Goal: Transaction & Acquisition: Download file/media

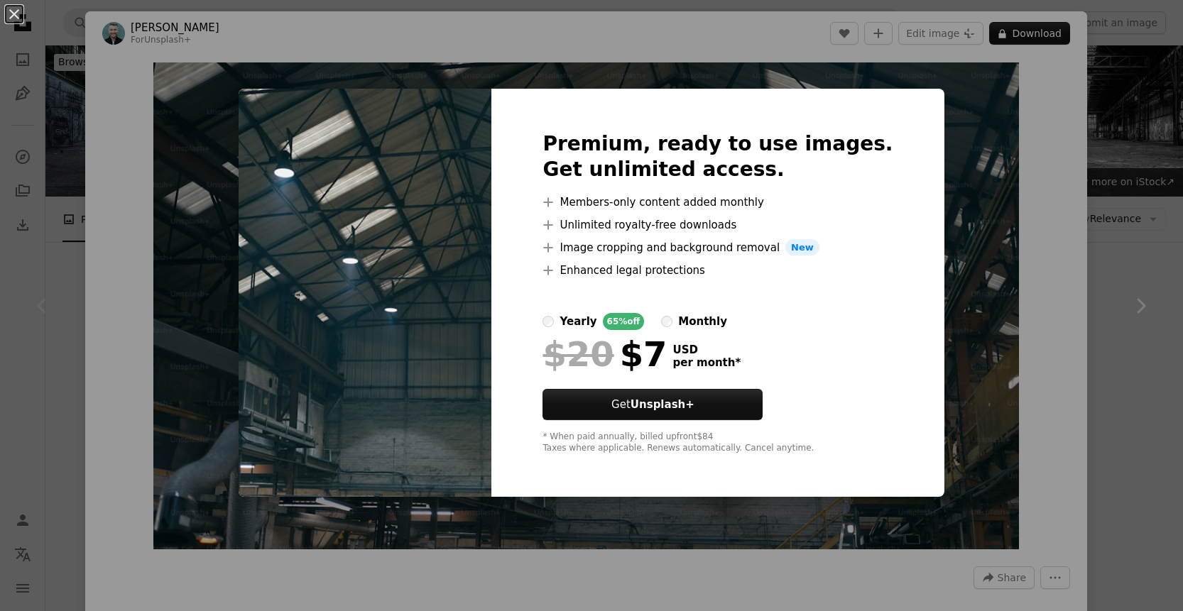
click at [368, 51] on div "An X shape Premium, ready to use images. Get unlimited access. A plus sign Memb…" at bounding box center [591, 305] width 1183 height 611
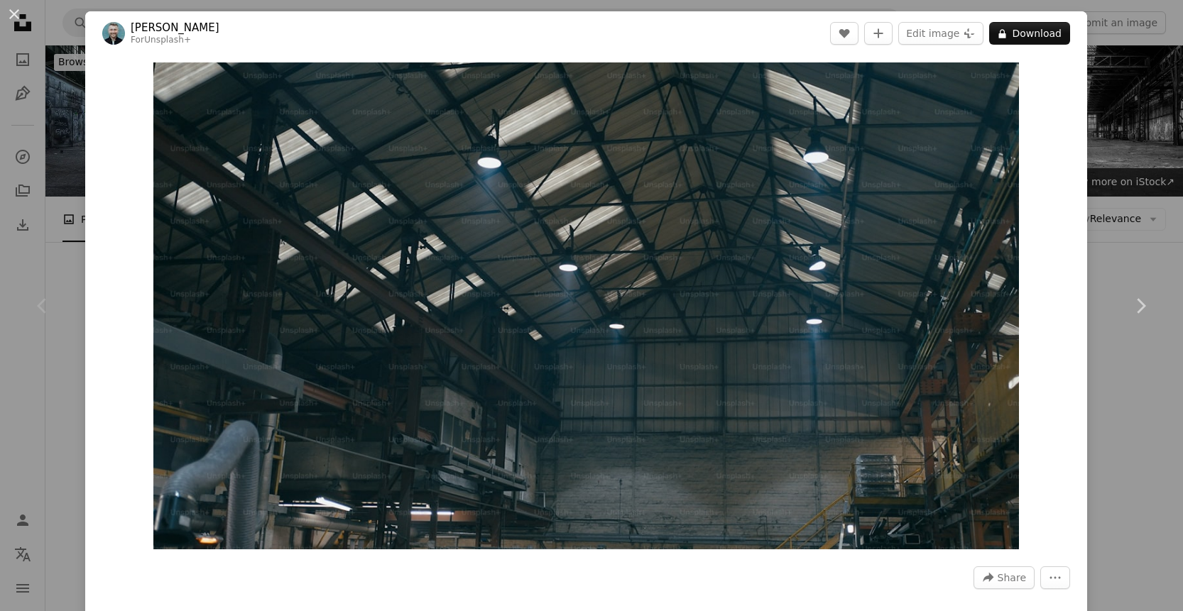
click at [1118, 146] on div "An X shape Chevron left Chevron right [PERSON_NAME] For Unsplash+ A heart A plu…" at bounding box center [591, 305] width 1183 height 611
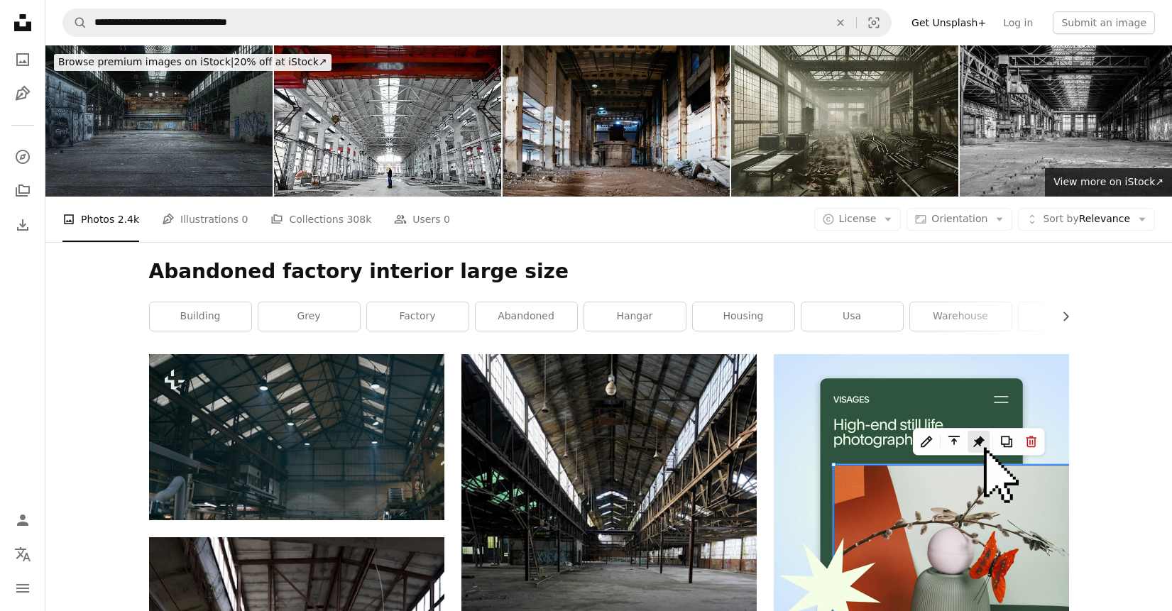
click at [157, 135] on img at bounding box center [158, 120] width 227 height 151
click at [889, 216] on button "A copyright icon © License Arrow down" at bounding box center [857, 219] width 87 height 23
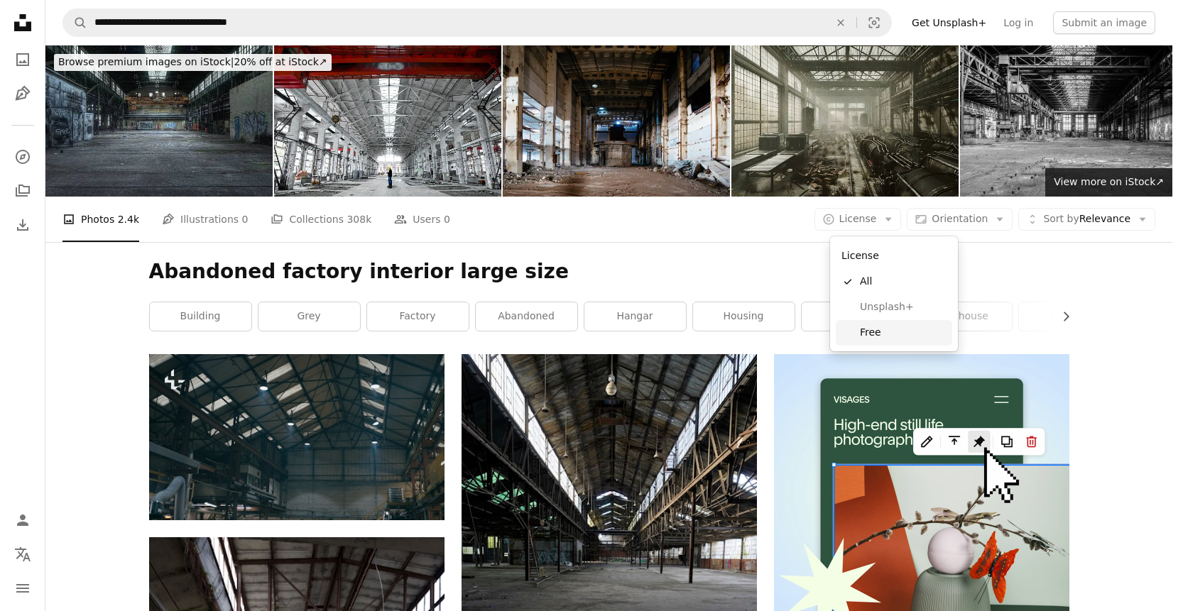
click at [868, 334] on span "Free" at bounding box center [903, 333] width 87 height 14
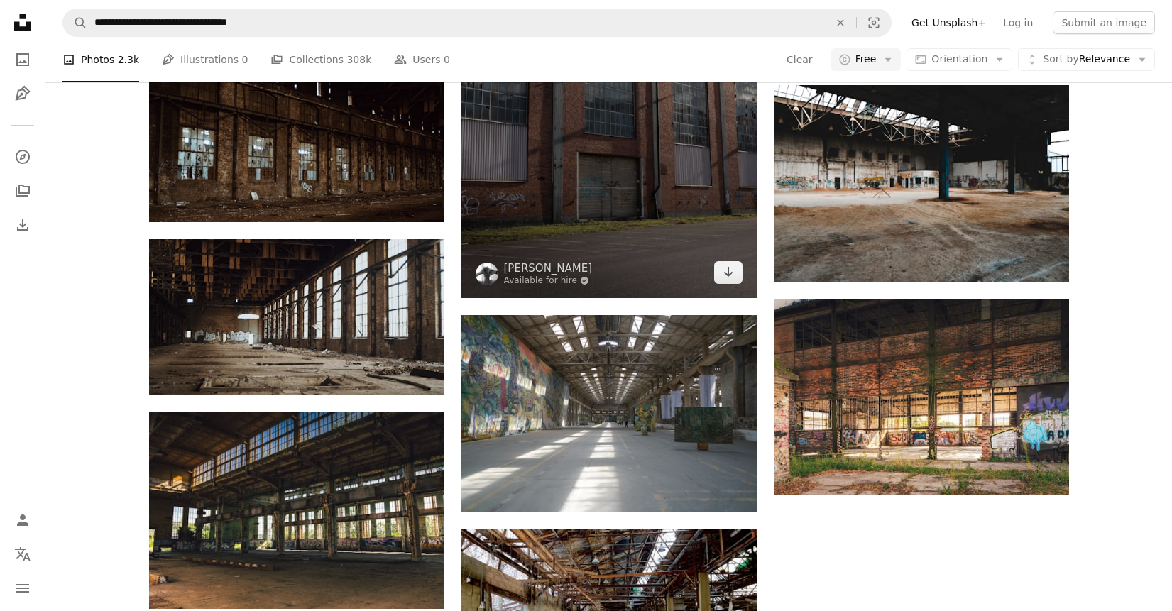
scroll to position [1917, 0]
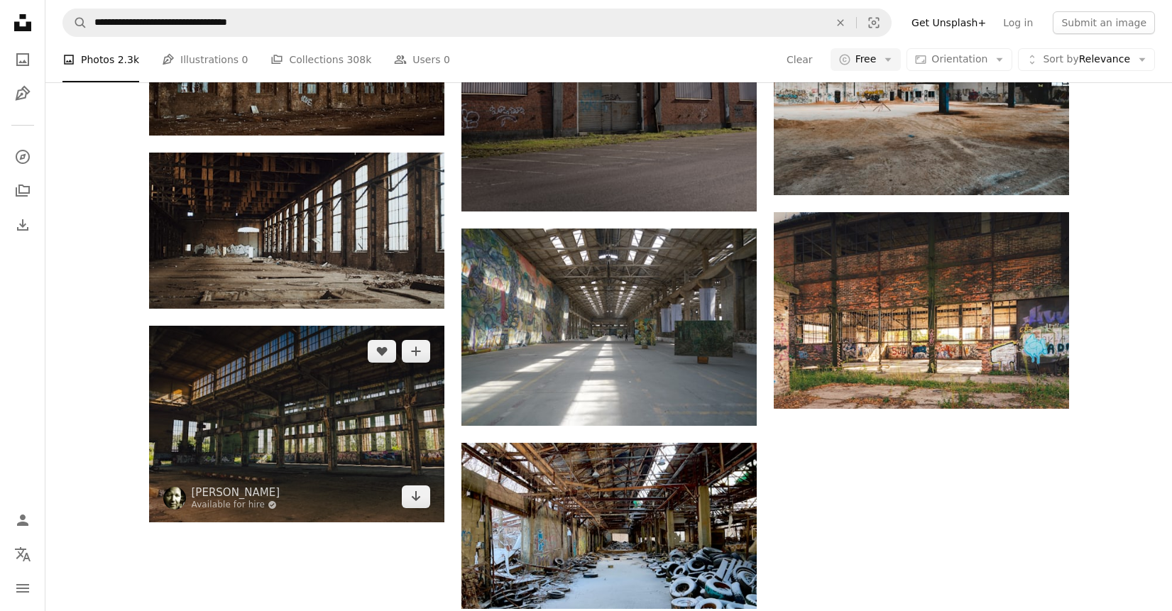
click at [295, 385] on img at bounding box center [296, 424] width 295 height 197
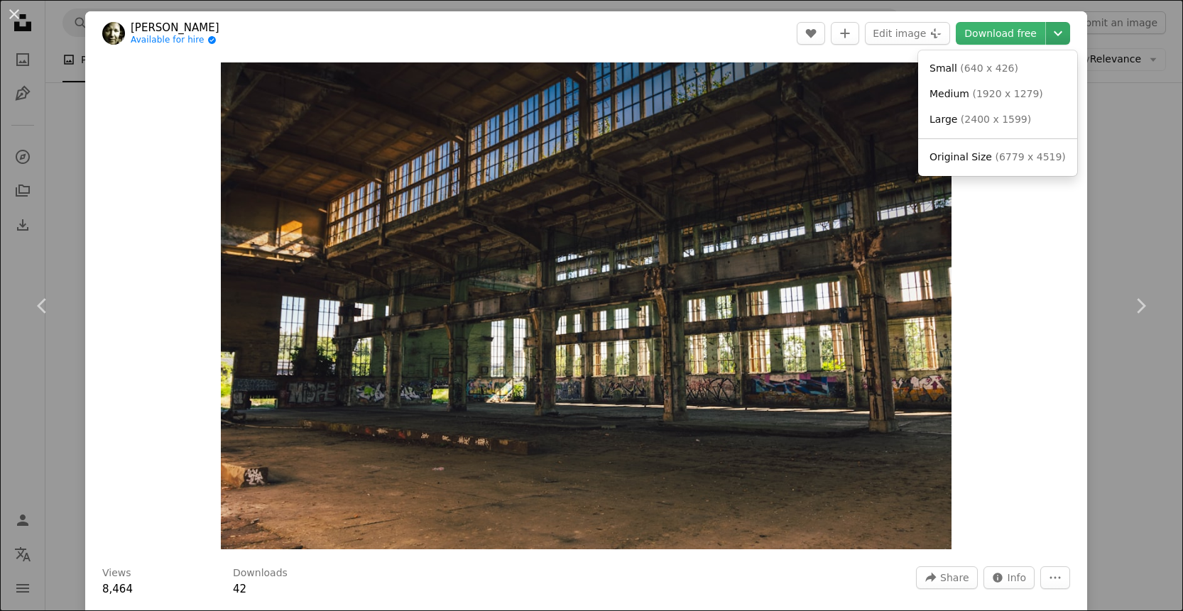
click at [1046, 33] on icon "Chevron down" at bounding box center [1057, 33] width 23 height 17
click at [976, 160] on span "Original Size" at bounding box center [960, 156] width 62 height 11
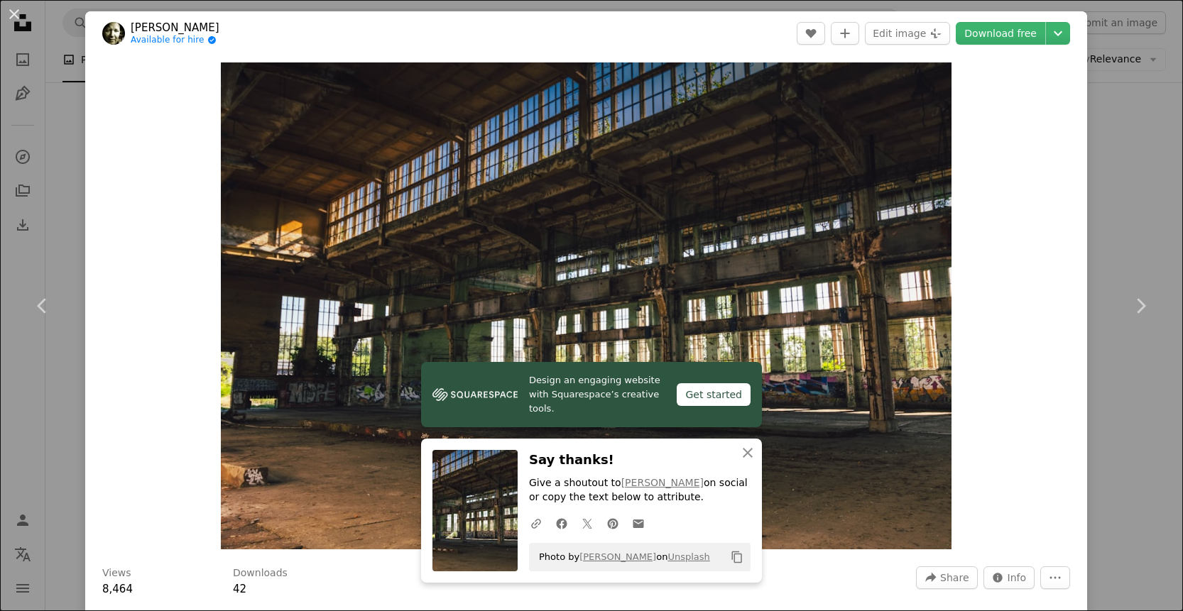
click at [1141, 155] on div "An X shape Chevron left Chevron right [PERSON_NAME] Available for hire A checkm…" at bounding box center [591, 305] width 1183 height 611
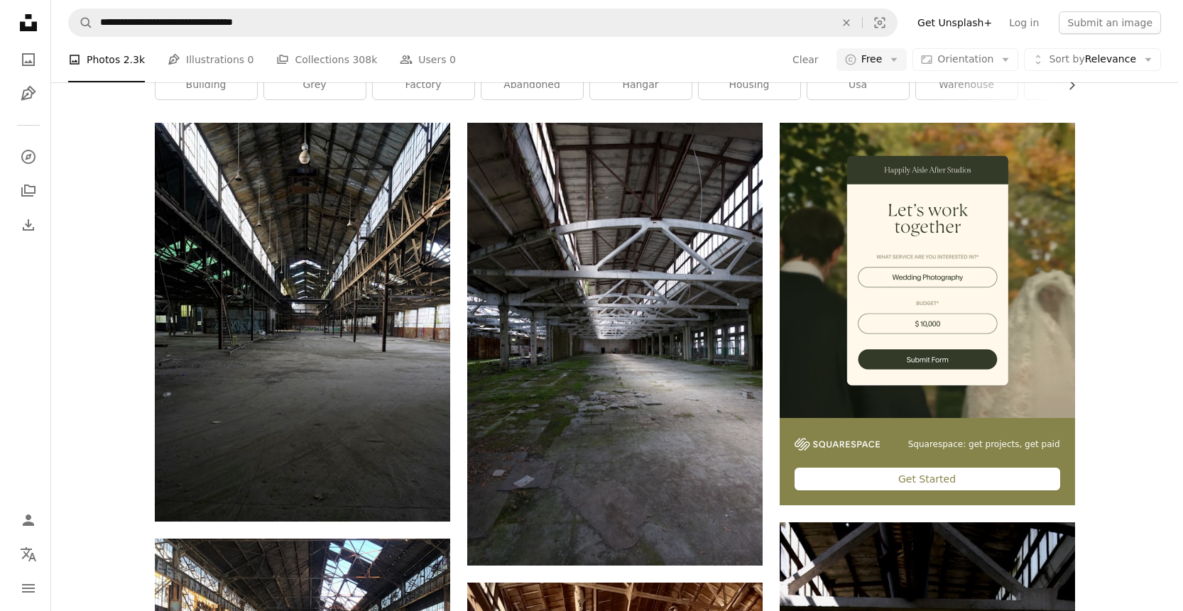
scroll to position [284, 0]
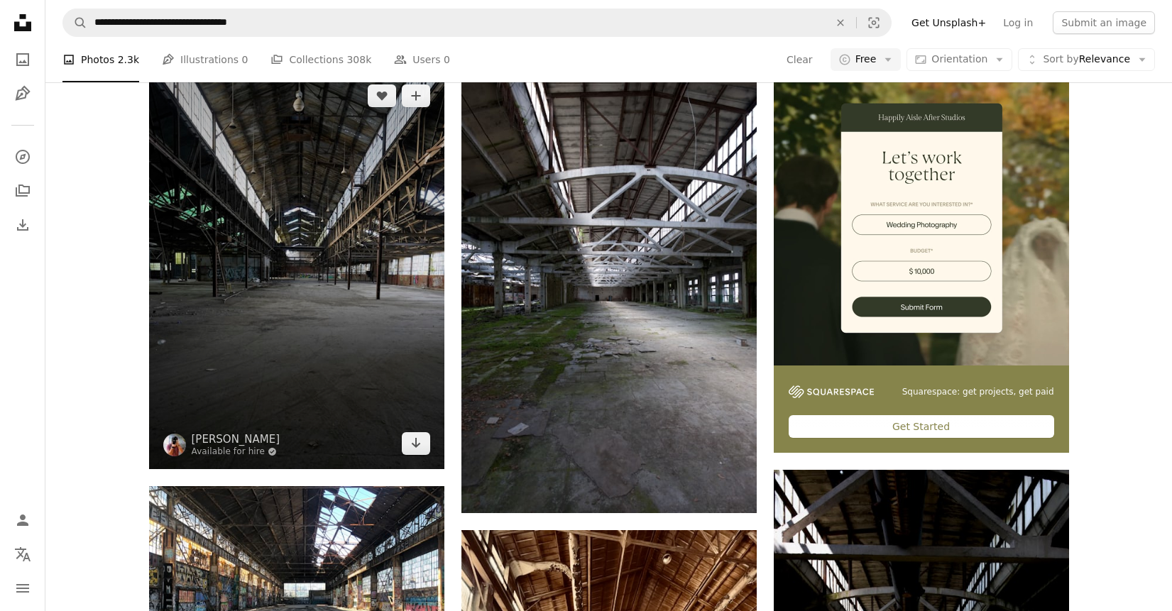
click at [261, 224] on img at bounding box center [296, 269] width 295 height 399
